Goal: Information Seeking & Learning: Learn about a topic

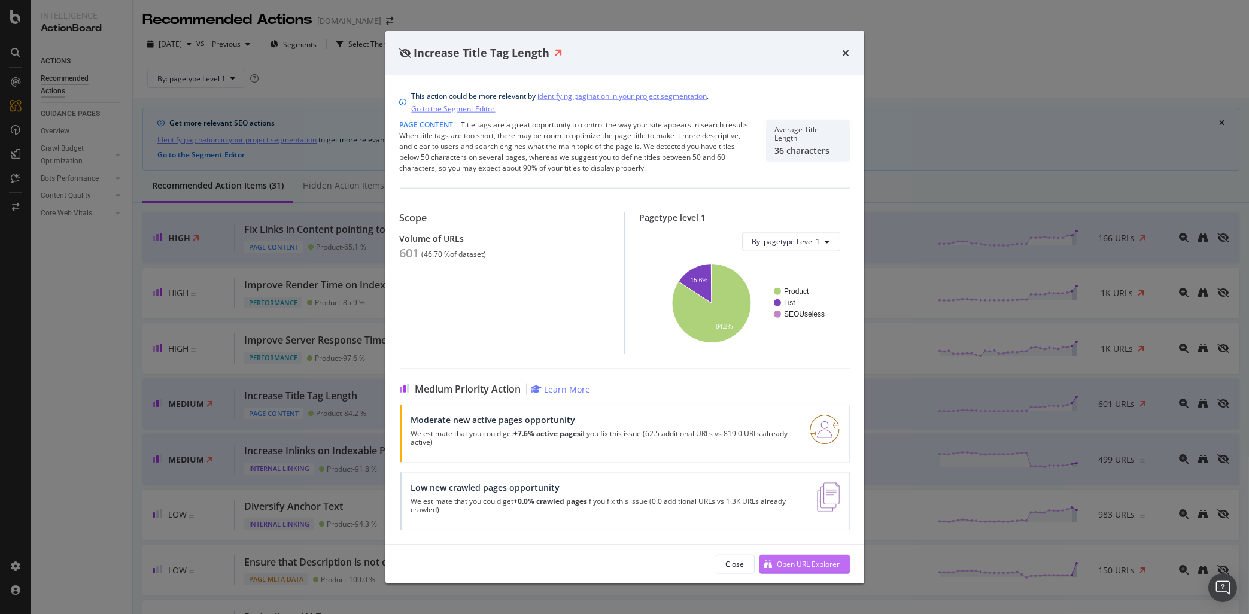
click at [814, 563] on div "Open URL Explorer" at bounding box center [808, 564] width 63 height 10
click at [848, 51] on icon "times" at bounding box center [846, 53] width 7 height 10
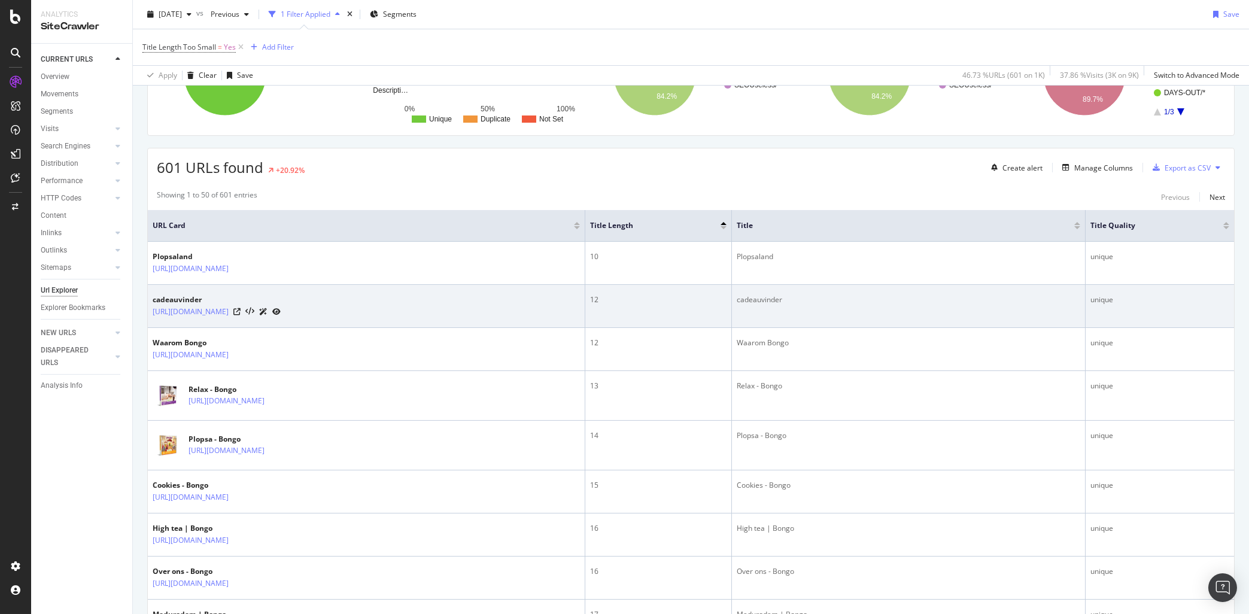
scroll to position [224, 0]
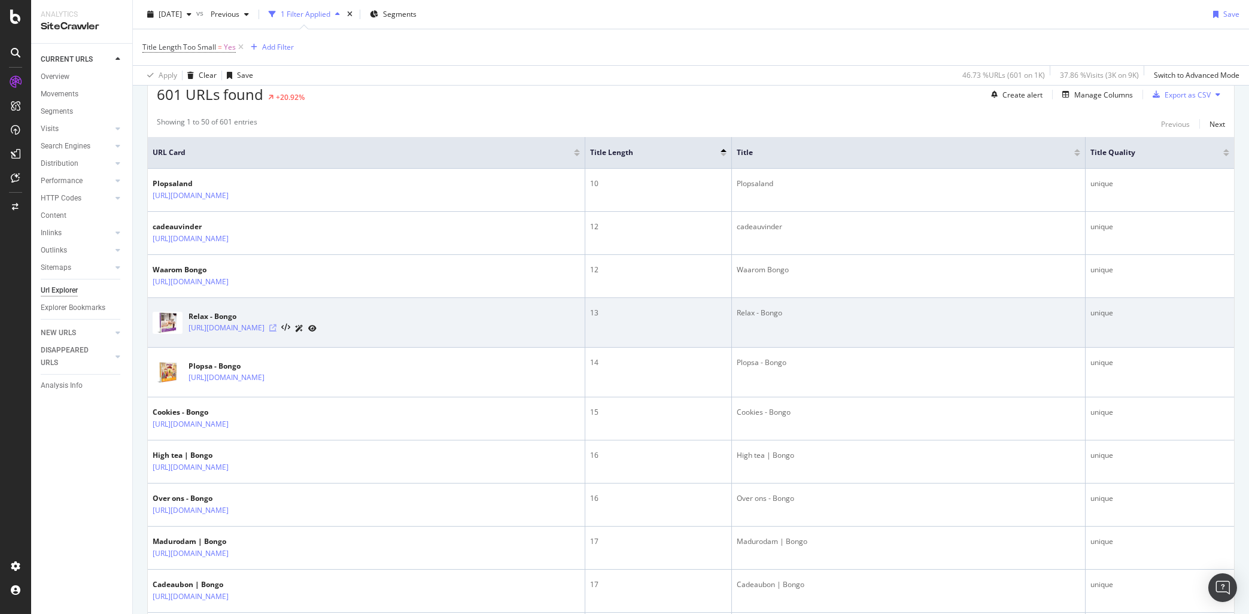
click at [276, 332] on icon at bounding box center [272, 327] width 7 height 7
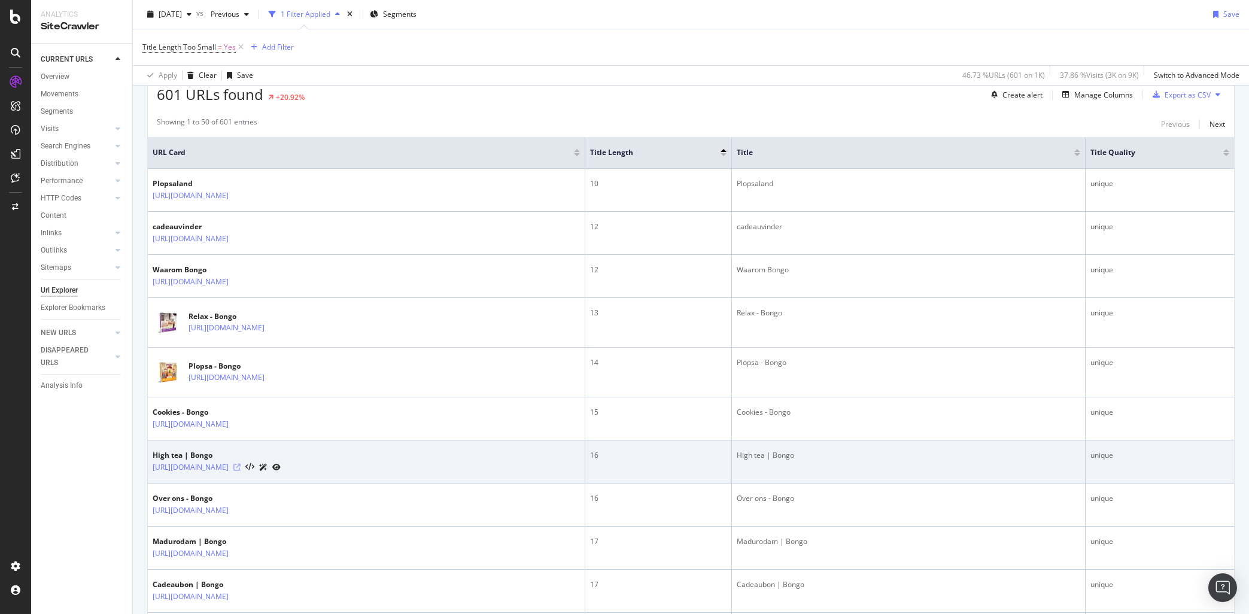
click at [241, 470] on icon at bounding box center [236, 467] width 7 height 7
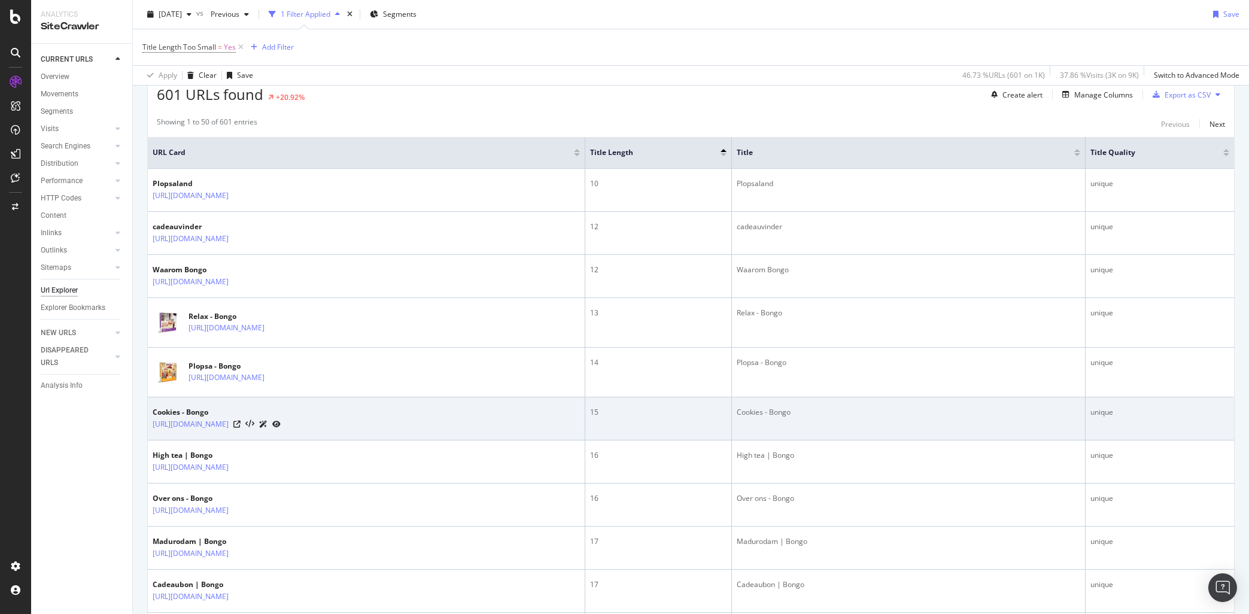
scroll to position [449, 0]
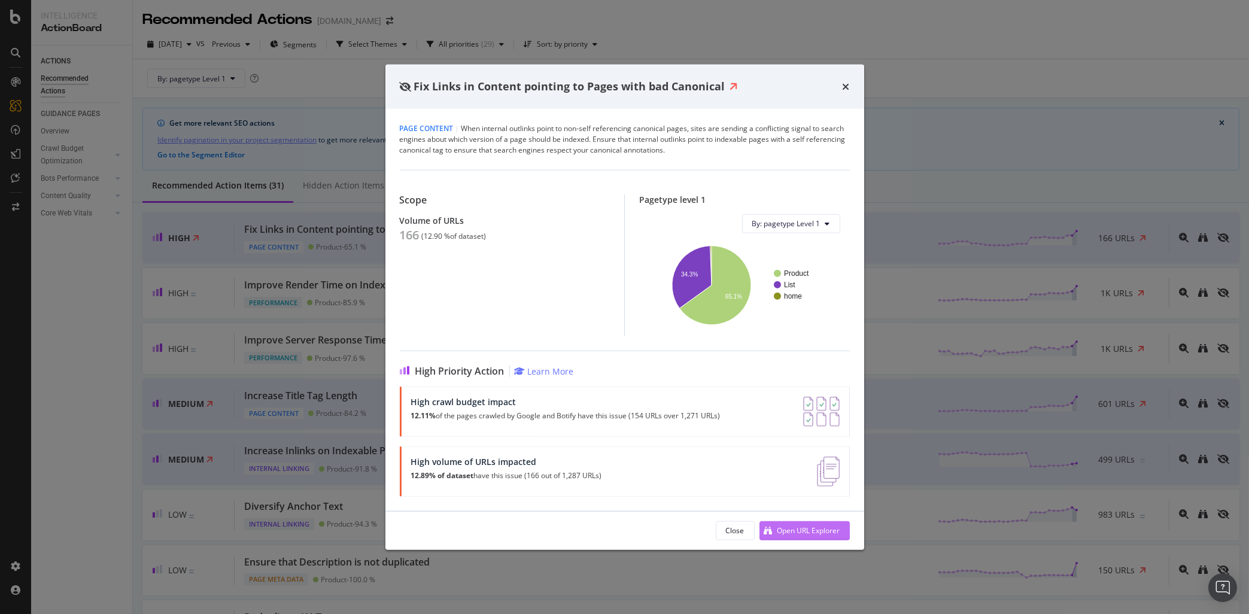
click at [796, 525] on div "Open URL Explorer" at bounding box center [799, 530] width 81 height 18
click at [842, 85] on div "Fix Links in Content pointing to Pages with bad Canonical" at bounding box center [625, 87] width 450 height 16
click at [847, 83] on icon "times" at bounding box center [846, 86] width 7 height 10
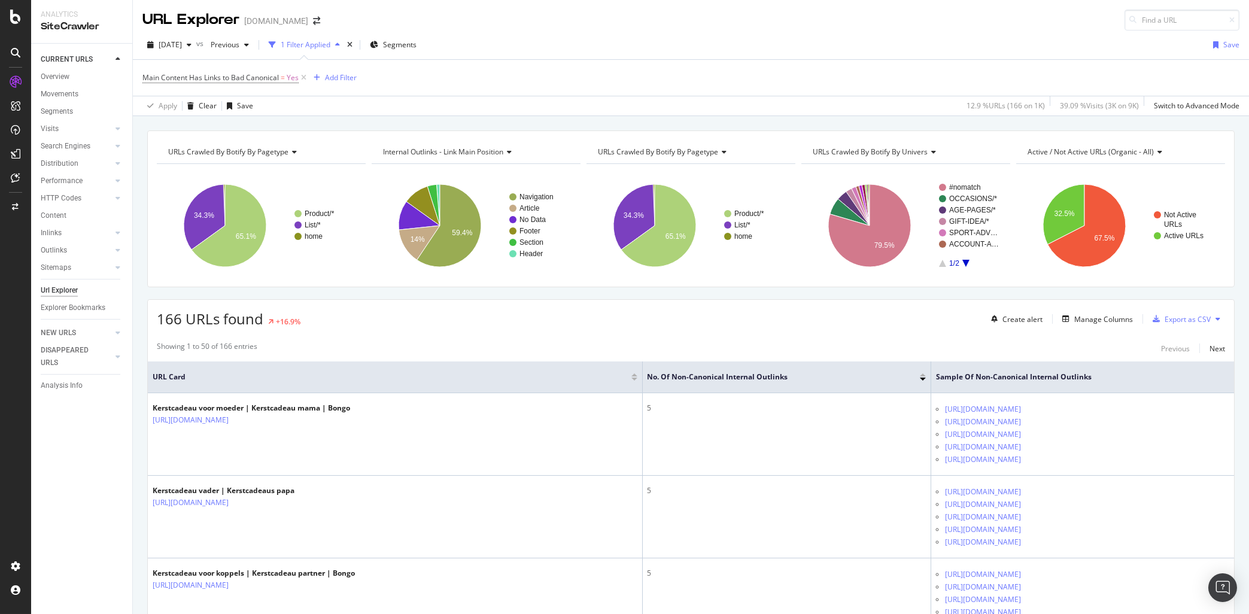
click at [96, 485] on div "CURRENT URLS Overview Movements Segments Visits Analysis Orphan URLs Search Eng…" at bounding box center [81, 329] width 101 height 570
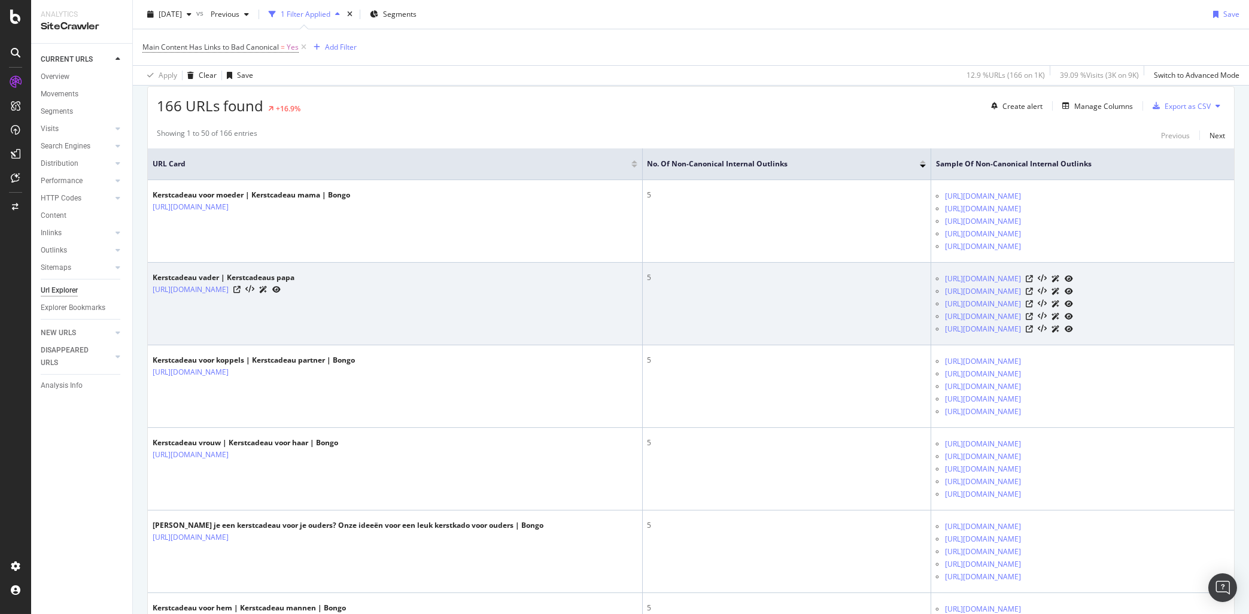
scroll to position [224, 0]
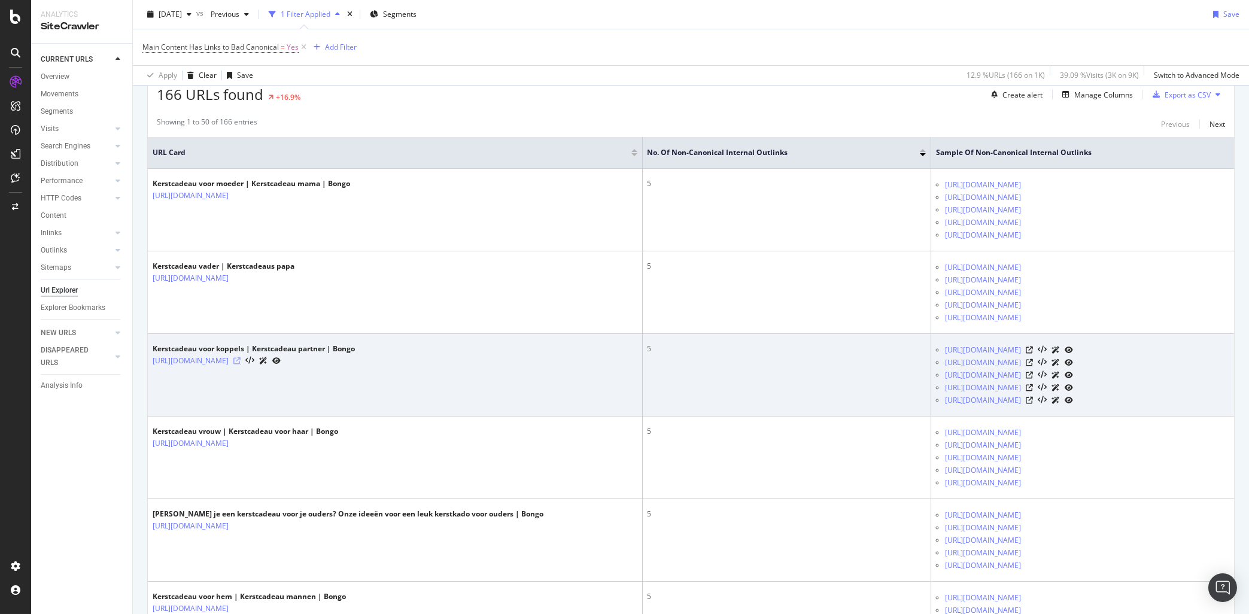
click at [241, 362] on icon at bounding box center [236, 360] width 7 height 7
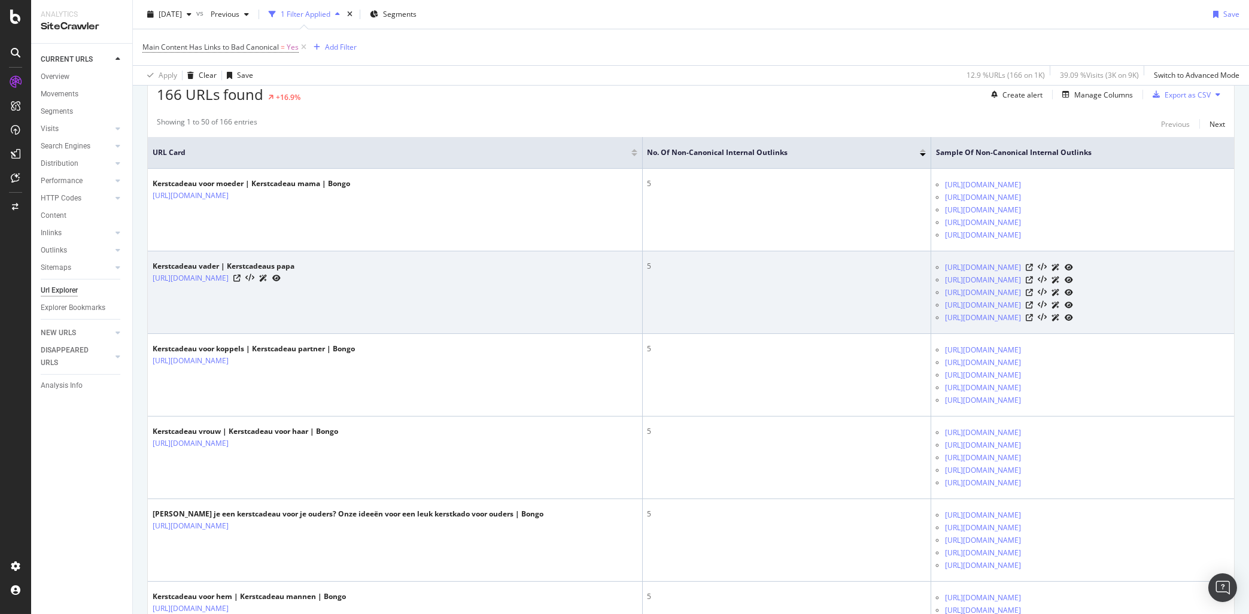
scroll to position [0, 0]
